Goal: Find specific page/section: Find specific page/section

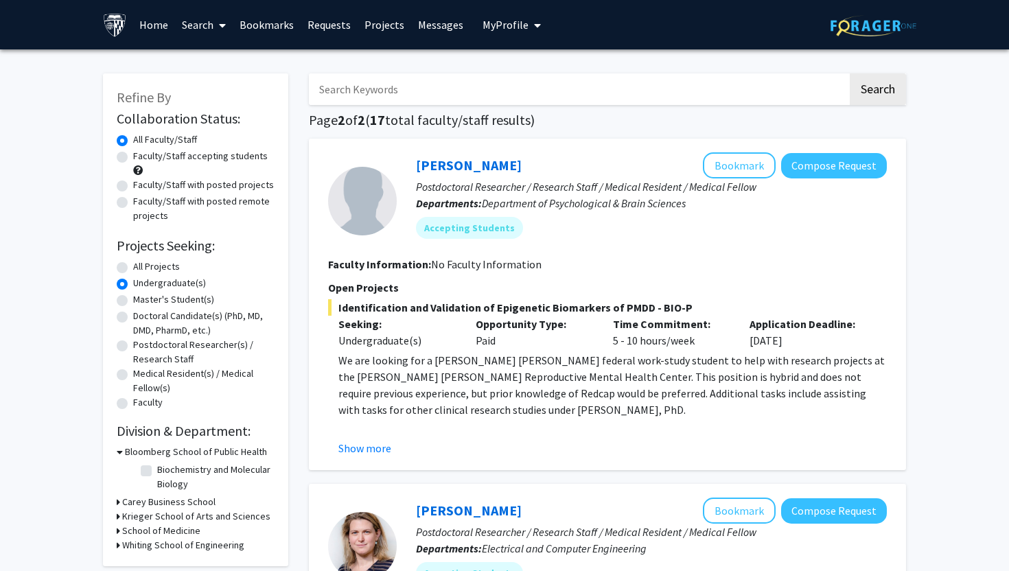
click at [362, 89] on input "Search Keywords" at bounding box center [578, 89] width 539 height 32
type input "[PERSON_NAME]"
click at [849, 73] on button "Search" at bounding box center [877, 89] width 56 height 32
radio input "true"
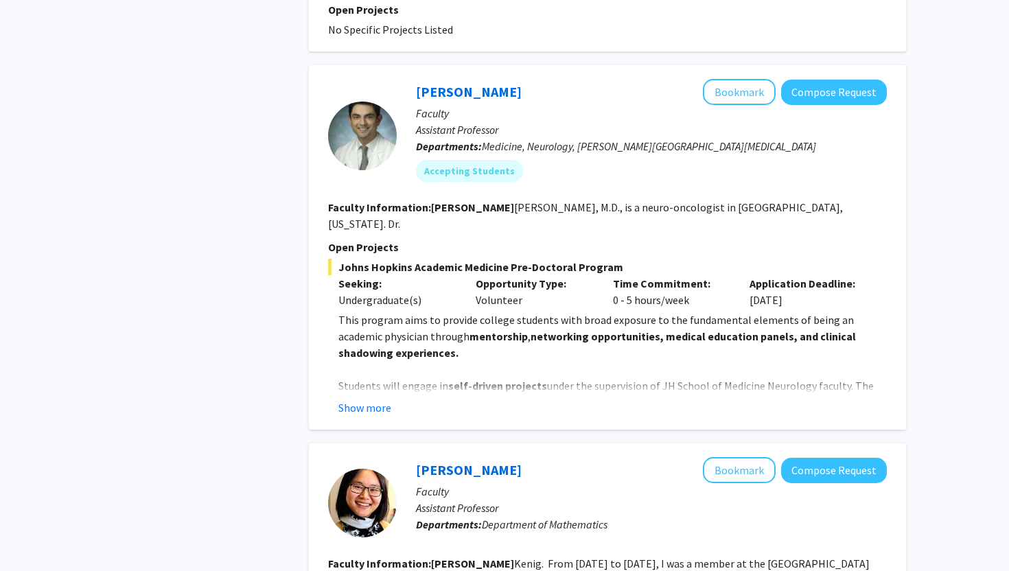
scroll to position [650, 0]
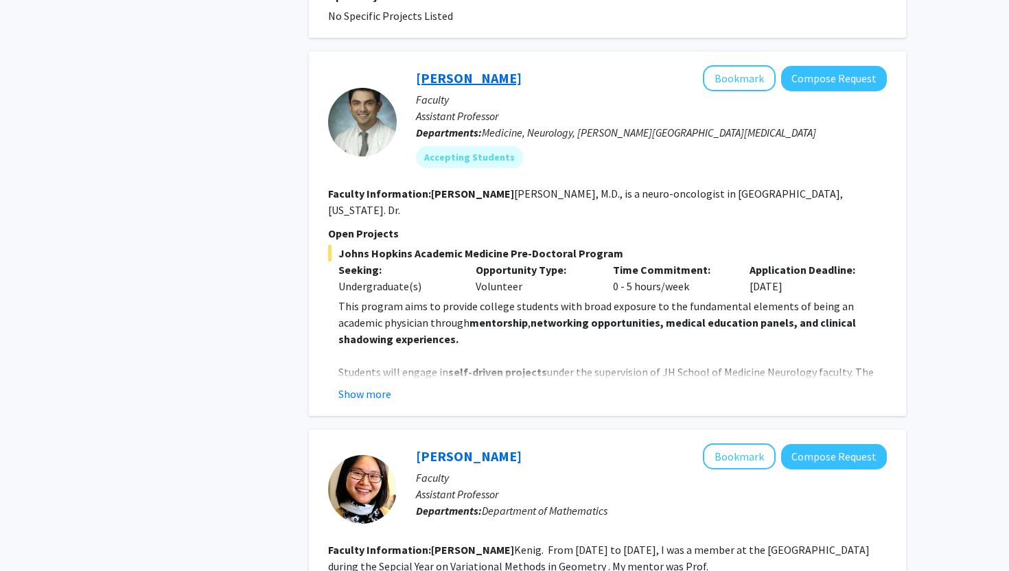
click at [458, 69] on link "[PERSON_NAME]" at bounding box center [469, 77] width 106 height 17
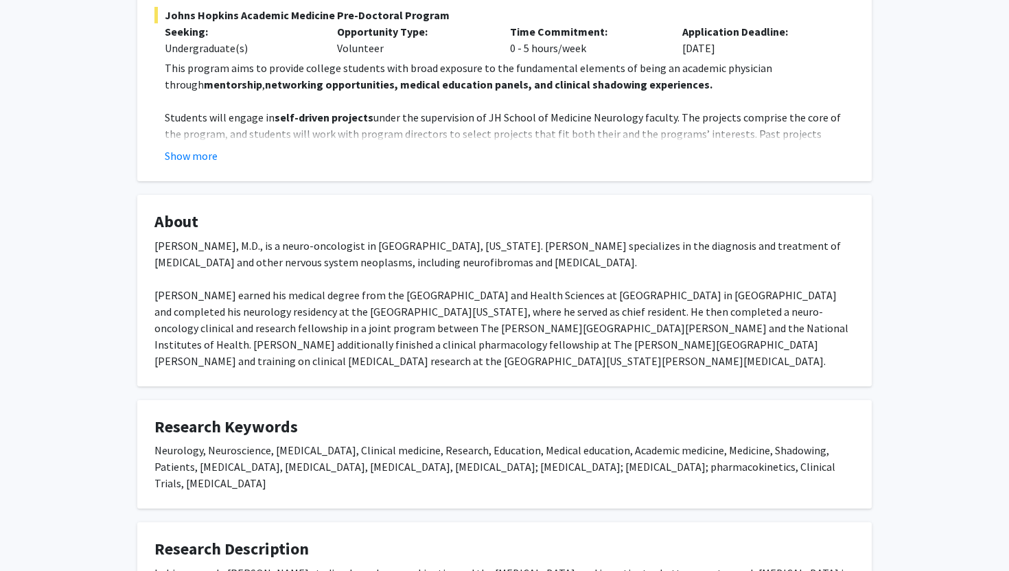
scroll to position [185, 0]
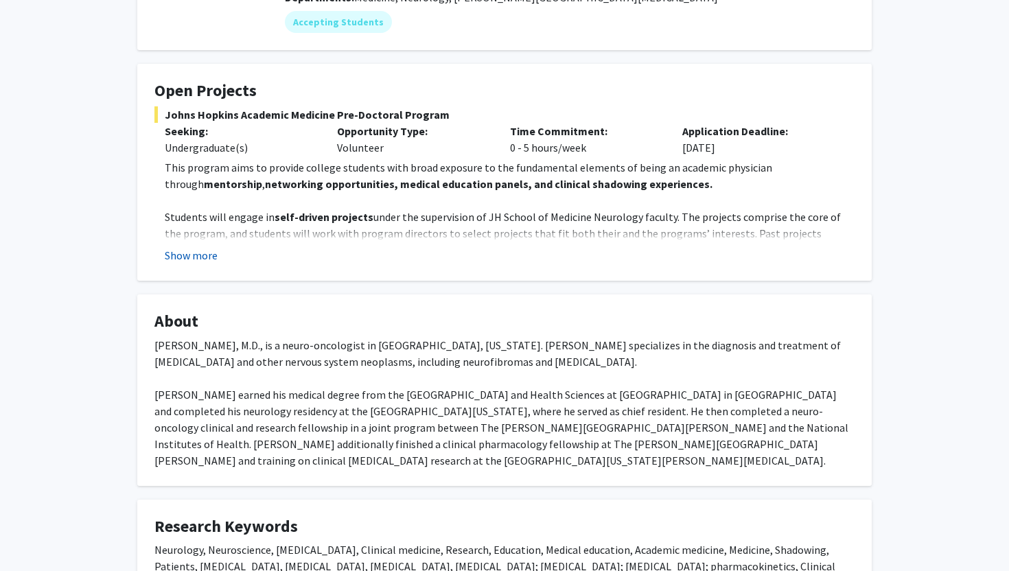
click at [199, 253] on button "Show more" at bounding box center [191, 255] width 53 height 16
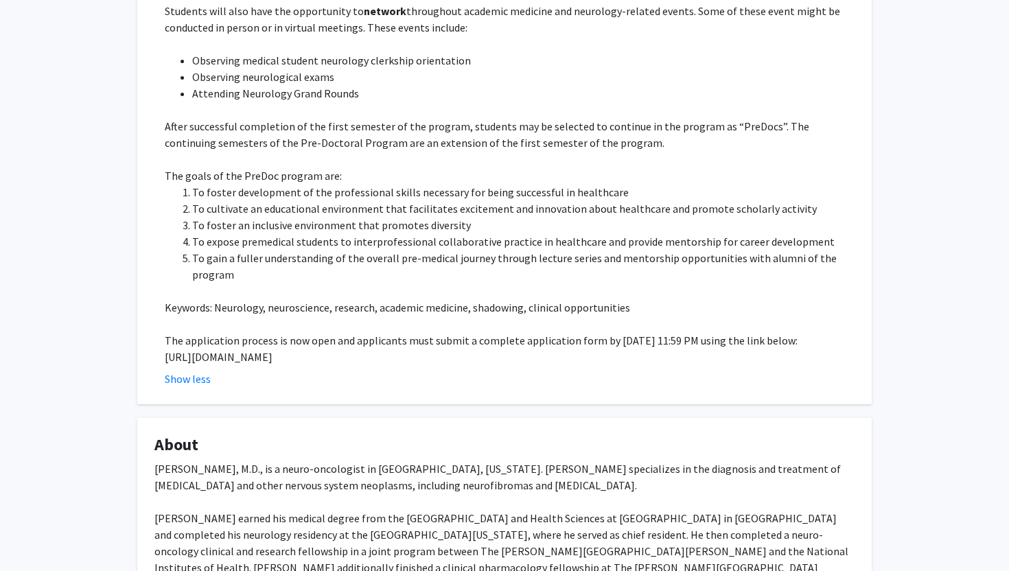
scroll to position [552, 0]
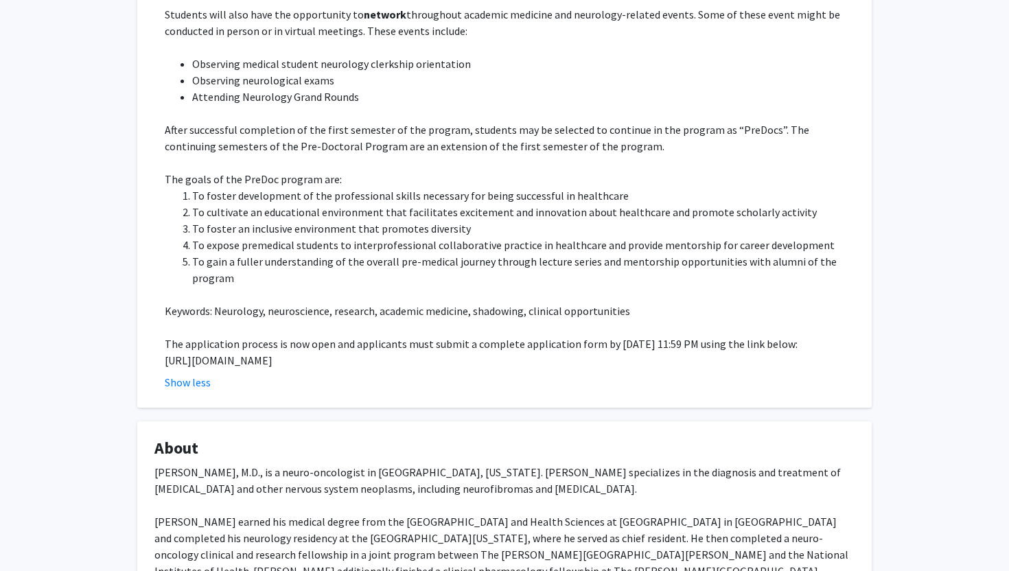
drag, startPoint x: 159, startPoint y: 351, endPoint x: 763, endPoint y: 345, distance: 603.9
click at [763, 345] on fg-read-more "This program aims to provide college students with broad exposure to the fundam…" at bounding box center [504, 91] width 700 height 598
copy p "[URL][DOMAIN_NAME]"
click at [404, 303] on p "Keywords: Neurology, neuroscience, research, academic medicine, shadowing, clin…" at bounding box center [510, 311] width 690 height 16
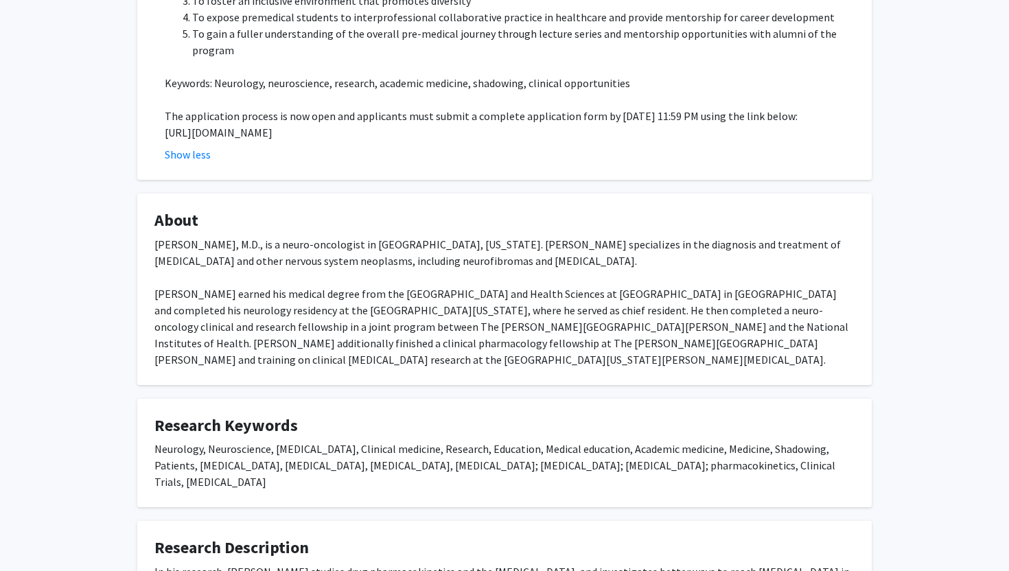
scroll to position [925, 0]
